Goal: Transaction & Acquisition: Purchase product/service

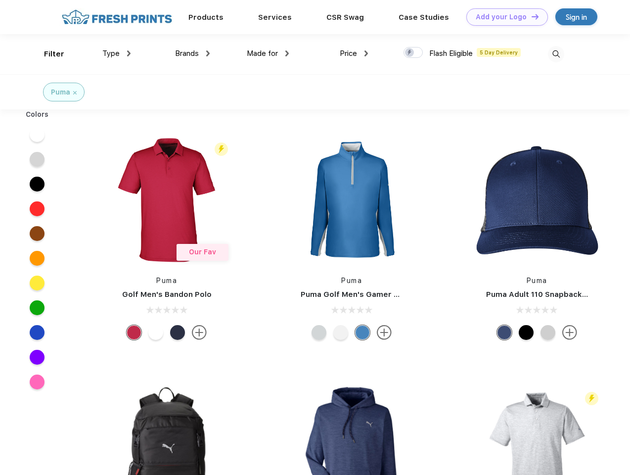
scroll to position [0, 0]
click at [503, 17] on link "Add your Logo Design Tool" at bounding box center [507, 16] width 82 height 17
click at [0, 0] on div "Design Tool" at bounding box center [0, 0] width 0 height 0
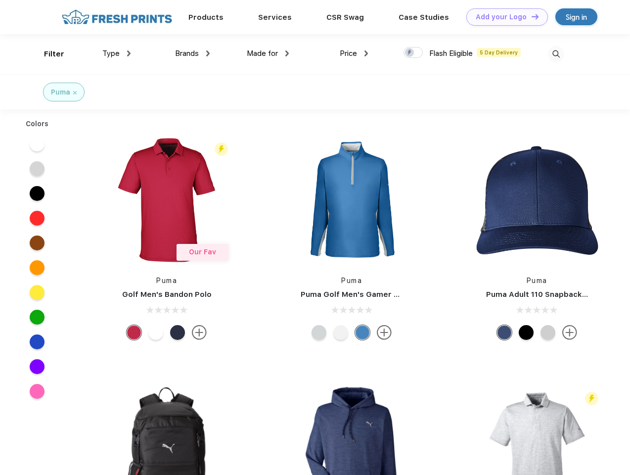
click at [530, 16] on link "Add your Logo Design Tool" at bounding box center [507, 16] width 82 height 17
click at [47, 54] on div "Filter" at bounding box center [54, 53] width 20 height 11
click at [117, 53] on span "Type" at bounding box center [110, 53] width 17 height 9
click at [192, 53] on span "Brands" at bounding box center [187, 53] width 24 height 9
click at [268, 53] on span "Made for" at bounding box center [262, 53] width 31 height 9
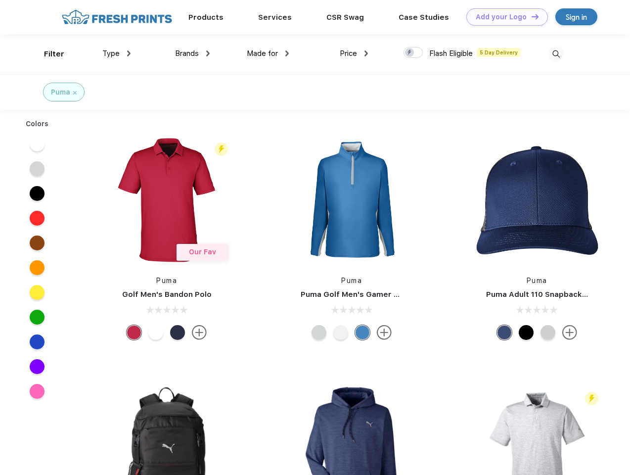
click at [354, 53] on span "Price" at bounding box center [348, 53] width 17 height 9
click at [413, 53] on div at bounding box center [412, 52] width 19 height 11
click at [410, 53] on input "checkbox" at bounding box center [406, 49] width 6 height 6
click at [556, 54] on img at bounding box center [556, 54] width 16 height 16
